Goal: Information Seeking & Learning: Learn about a topic

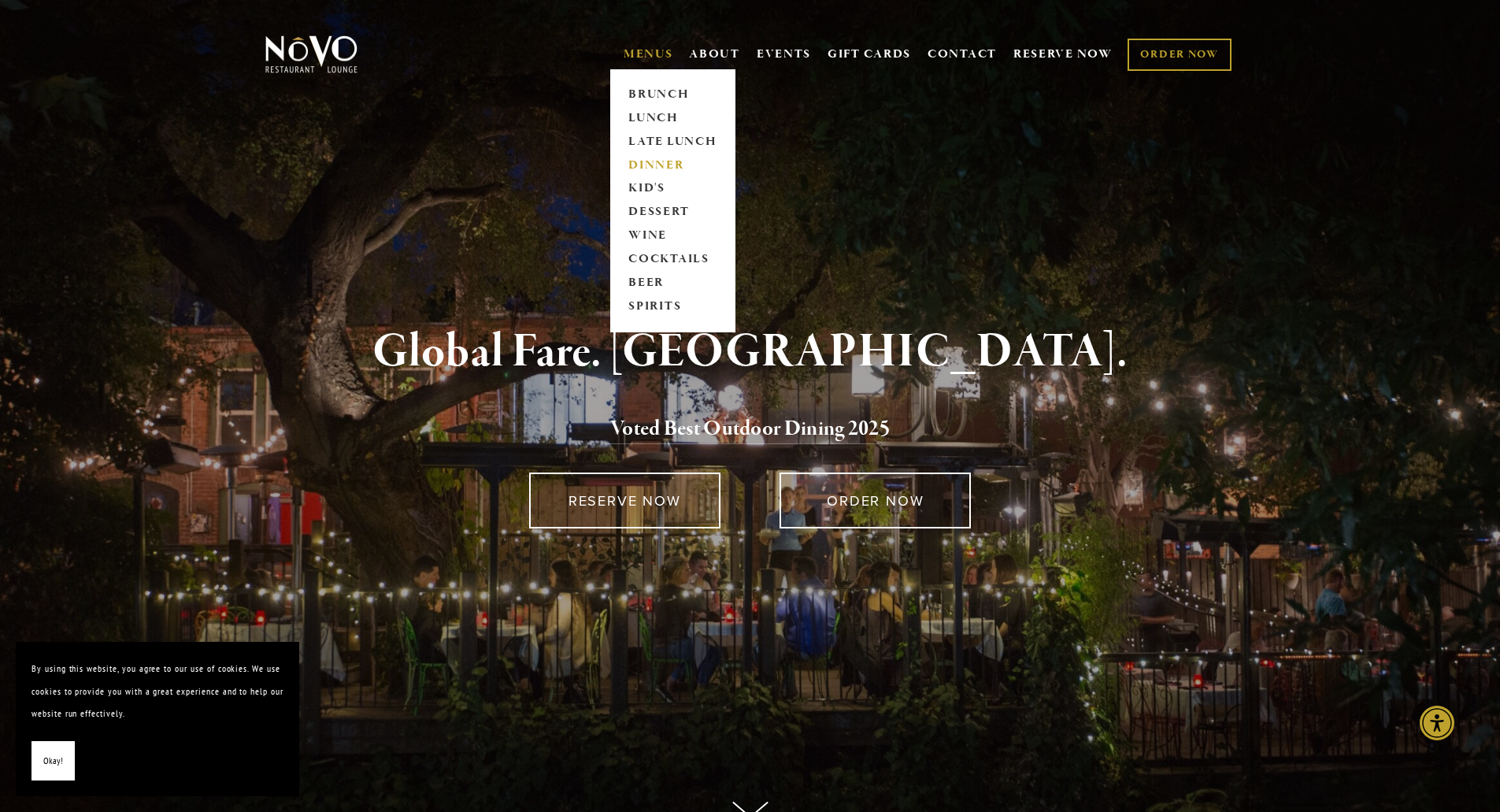
click at [638, 163] on link "DINNER" at bounding box center [673, 165] width 98 height 24
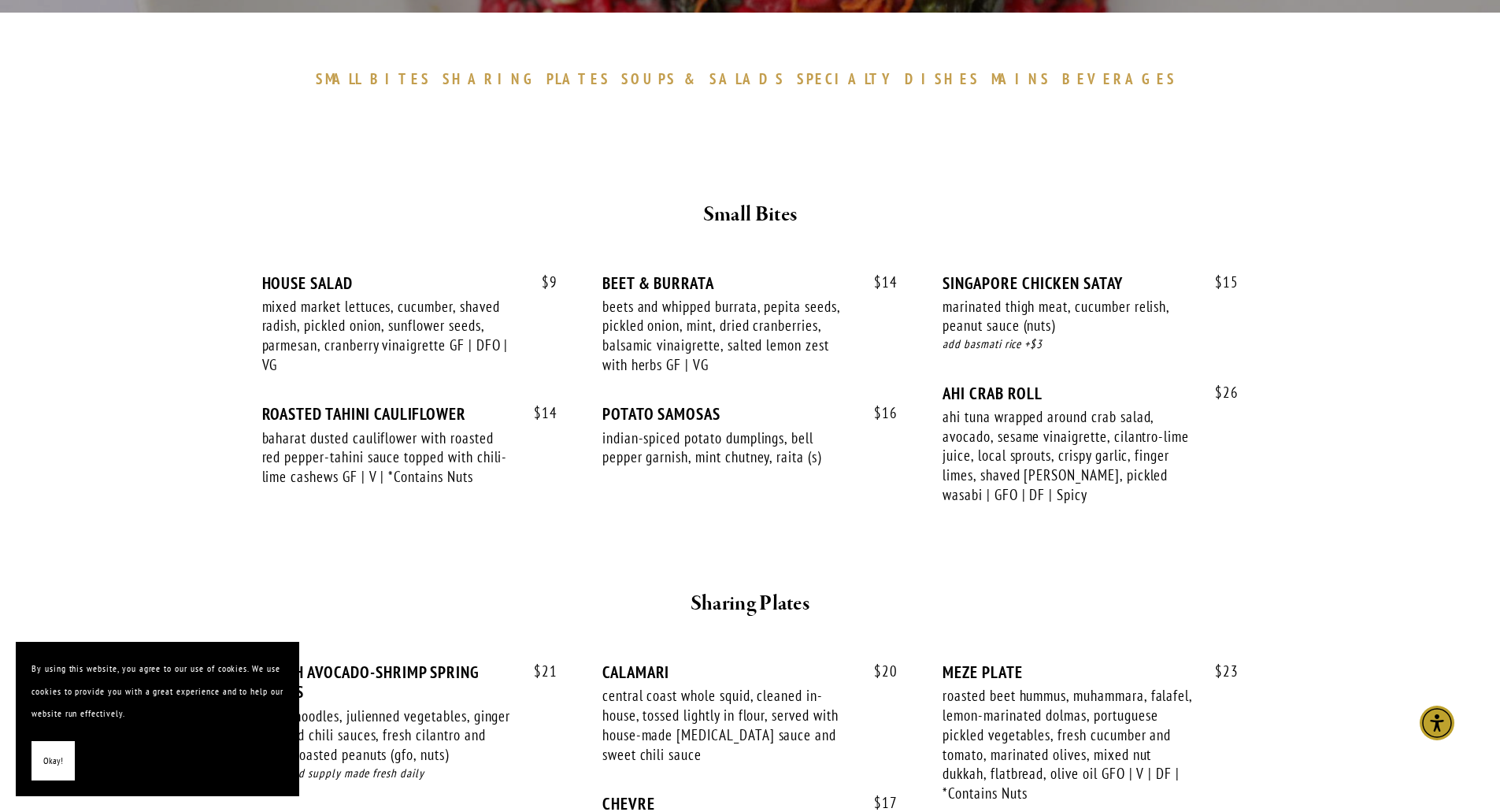
scroll to position [472, 0]
click at [184, 748] on div "Okay!" at bounding box center [157, 761] width 252 height 40
click at [73, 754] on button "Okay!" at bounding box center [53, 761] width 44 height 40
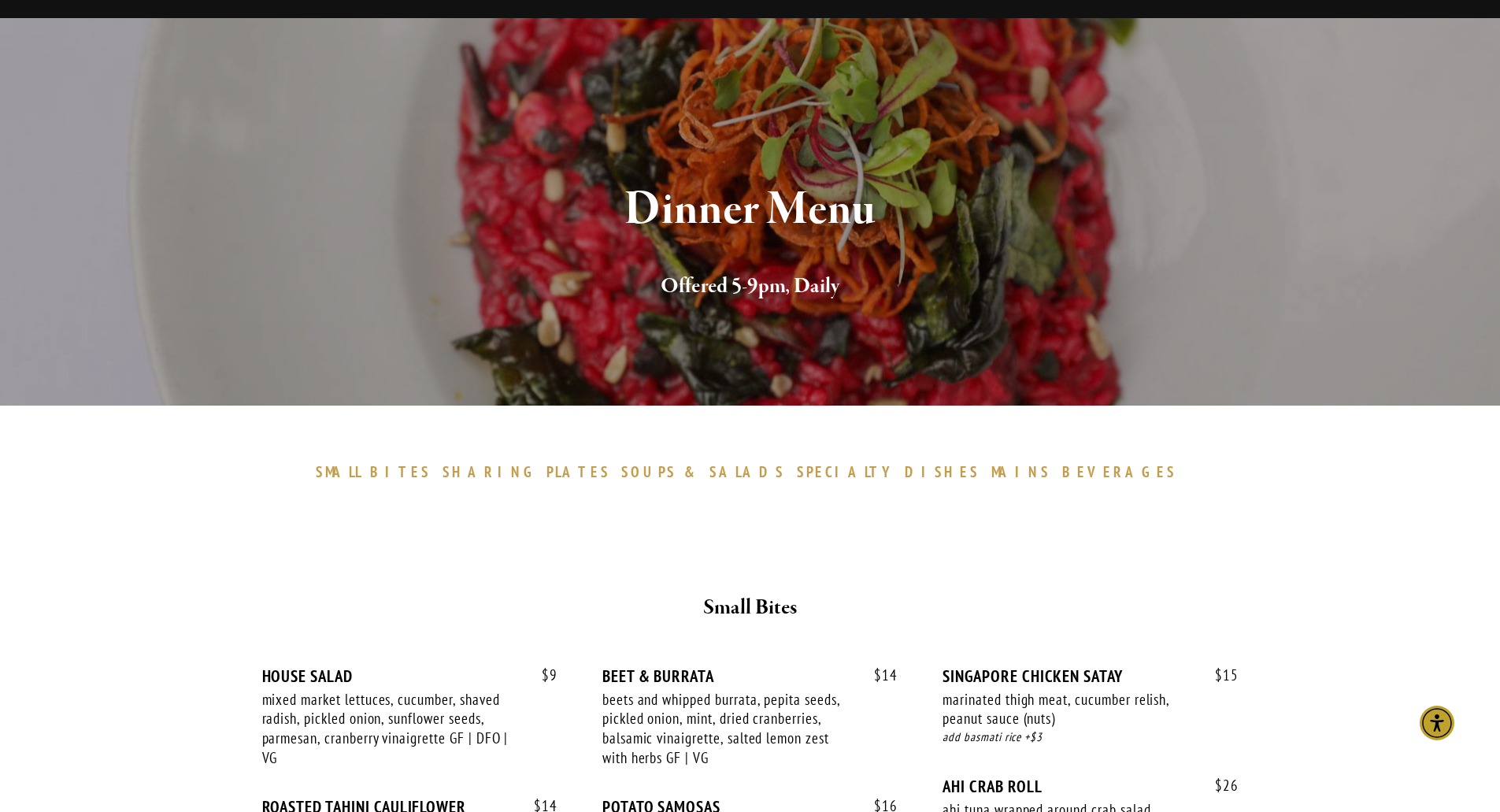
scroll to position [0, 0]
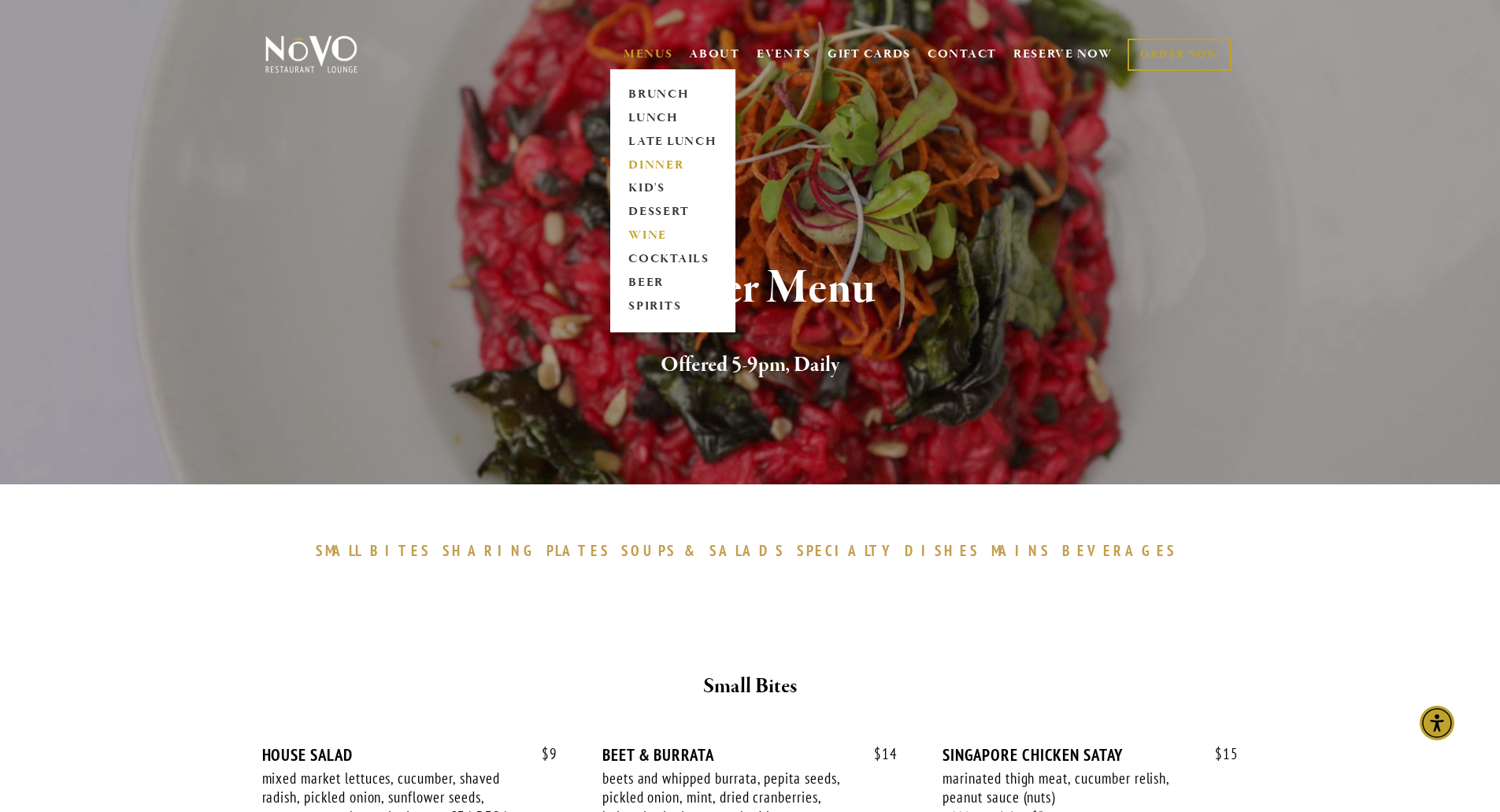
click at [632, 236] on link "WINE" at bounding box center [673, 236] width 98 height 24
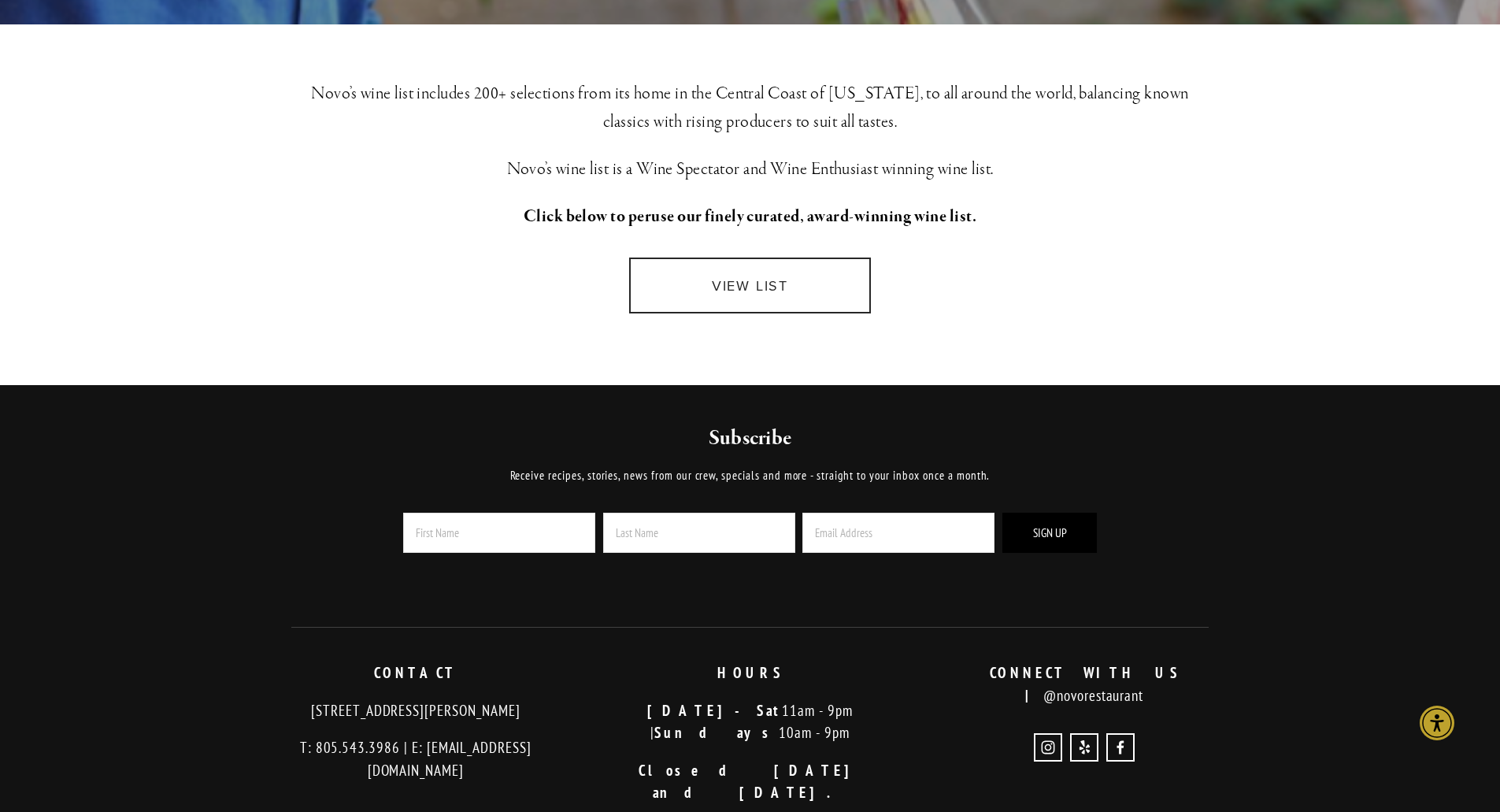
scroll to position [394, 0]
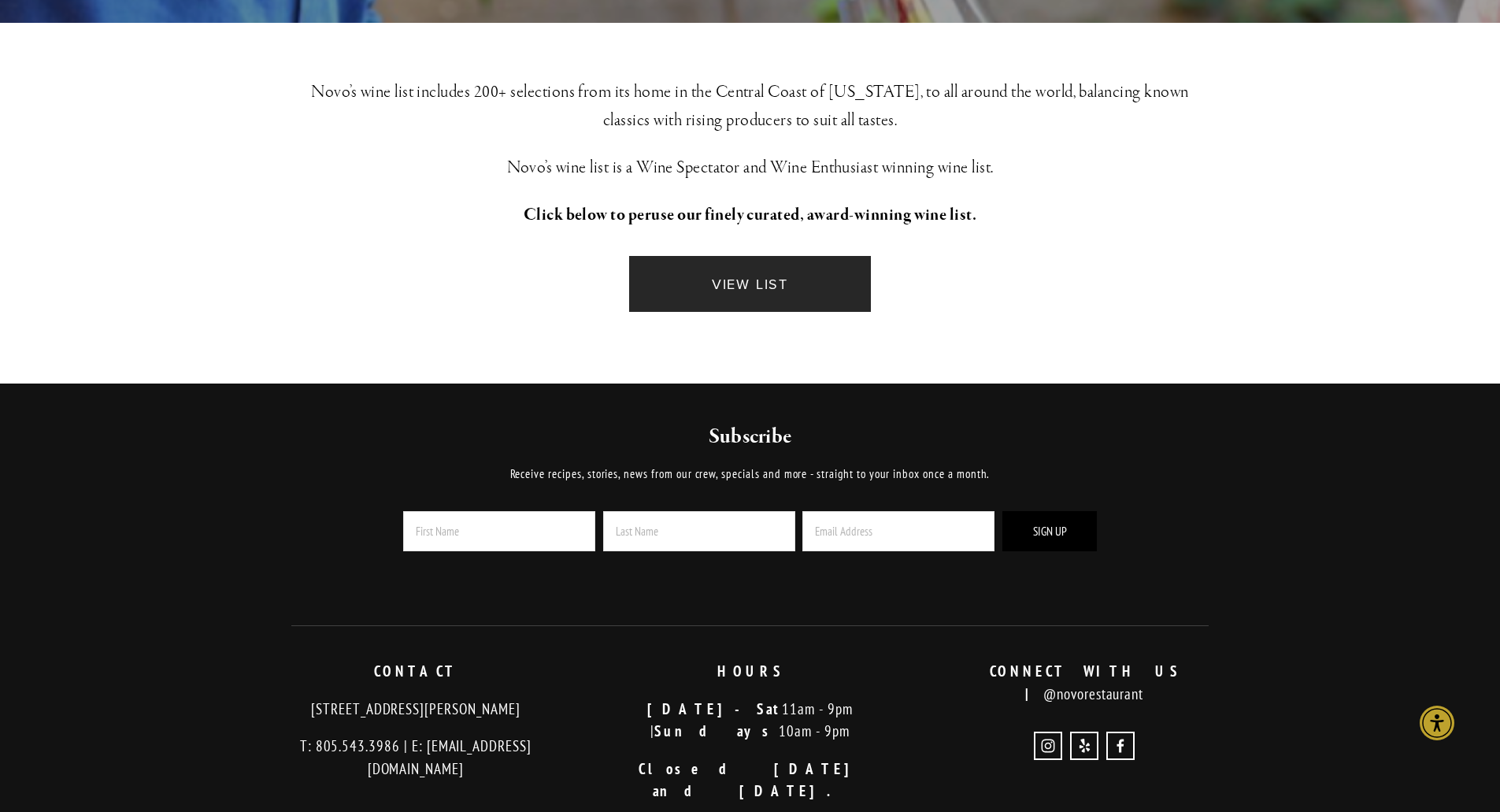
click at [748, 279] on link "VIEW LIST" at bounding box center [750, 283] width 241 height 56
